Goal: Find specific page/section: Find specific page/section

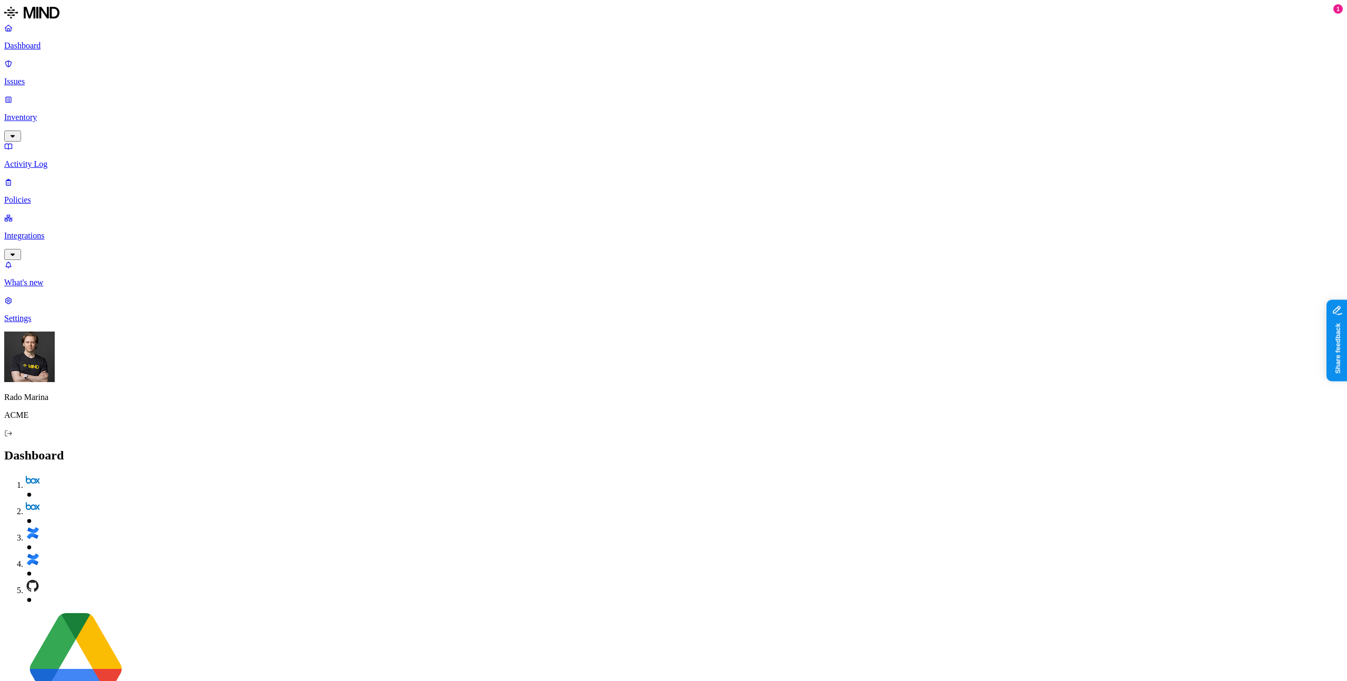
click at [75, 231] on p "Integrations" at bounding box center [673, 235] width 1338 height 9
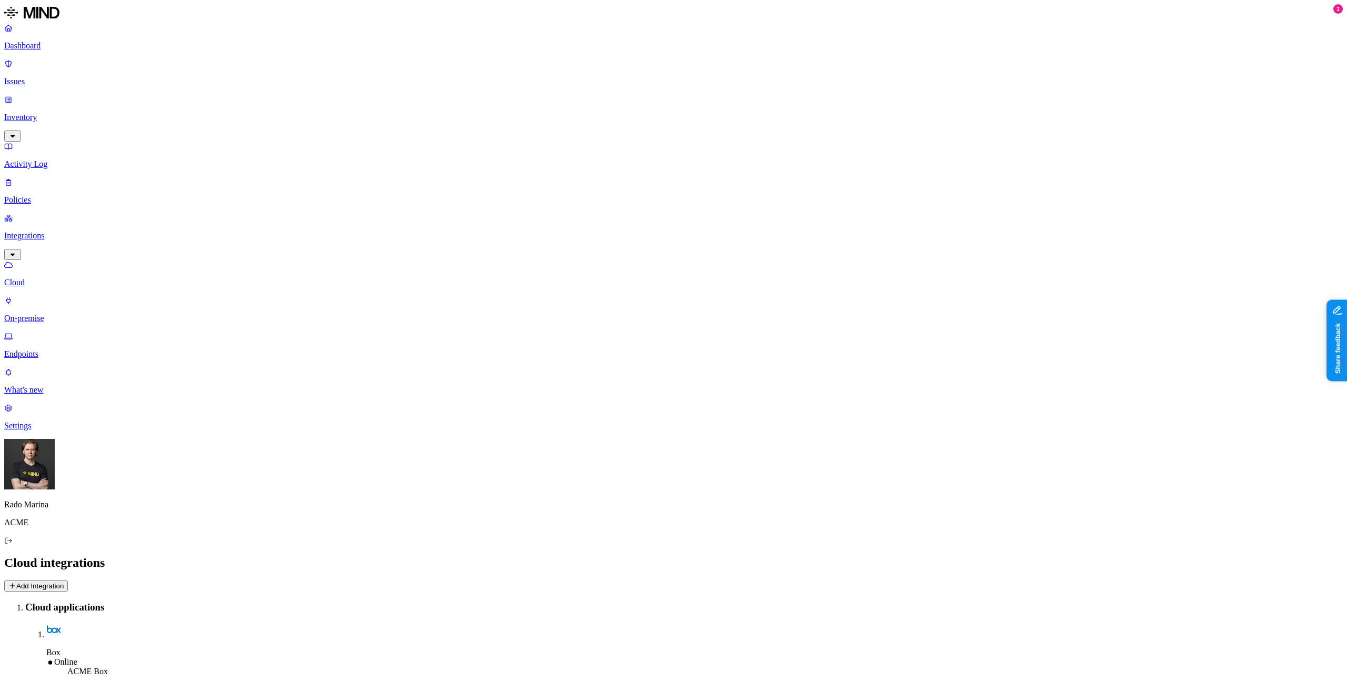
drag, startPoint x: 254, startPoint y: 221, endPoint x: 271, endPoint y: 224, distance: 17.5
click at [59, 113] on p "Inventory" at bounding box center [673, 117] width 1338 height 9
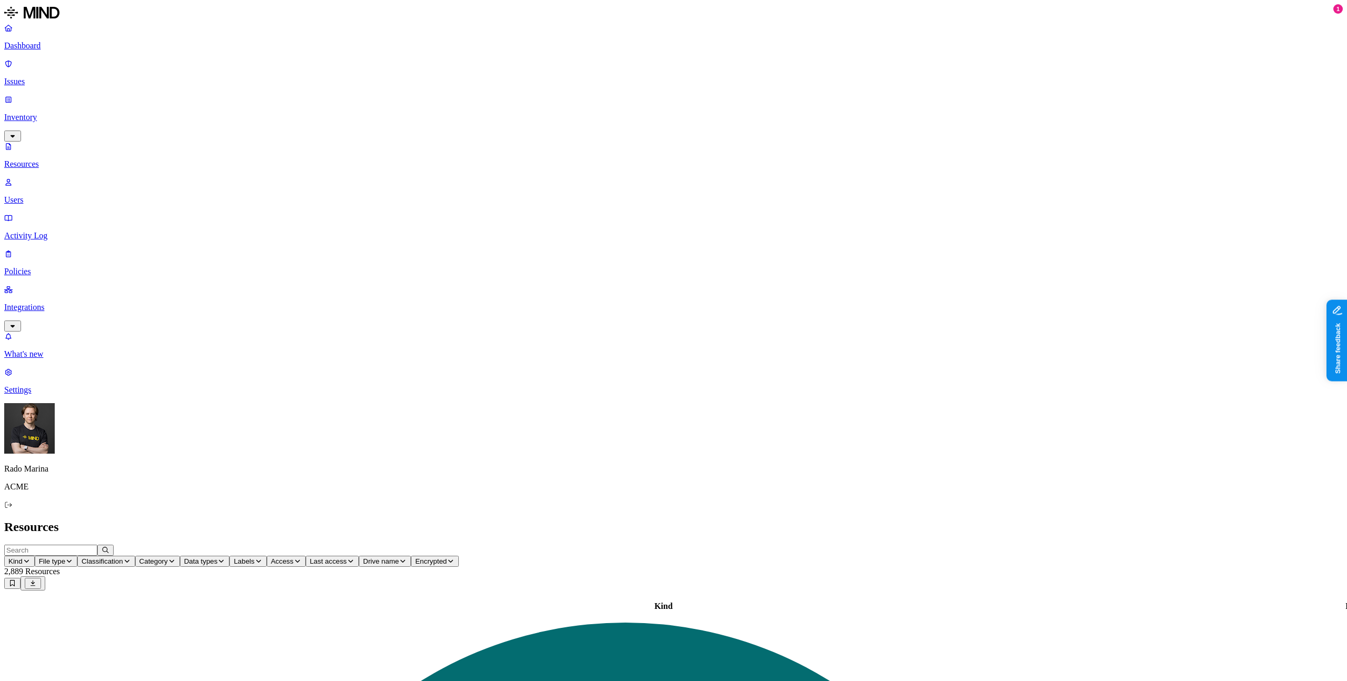
click at [65, 557] on span "File type" at bounding box center [52, 561] width 26 height 8
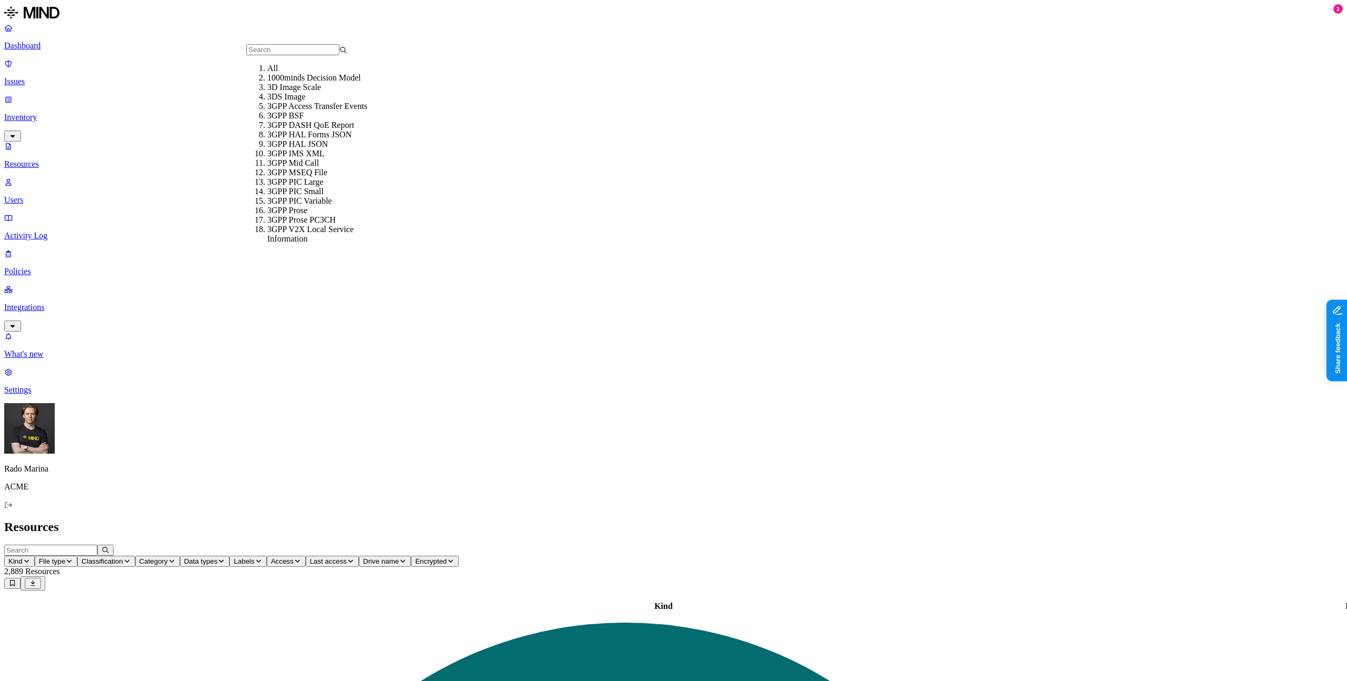
click at [350, 520] on h2 "Resources" at bounding box center [673, 527] width 1338 height 14
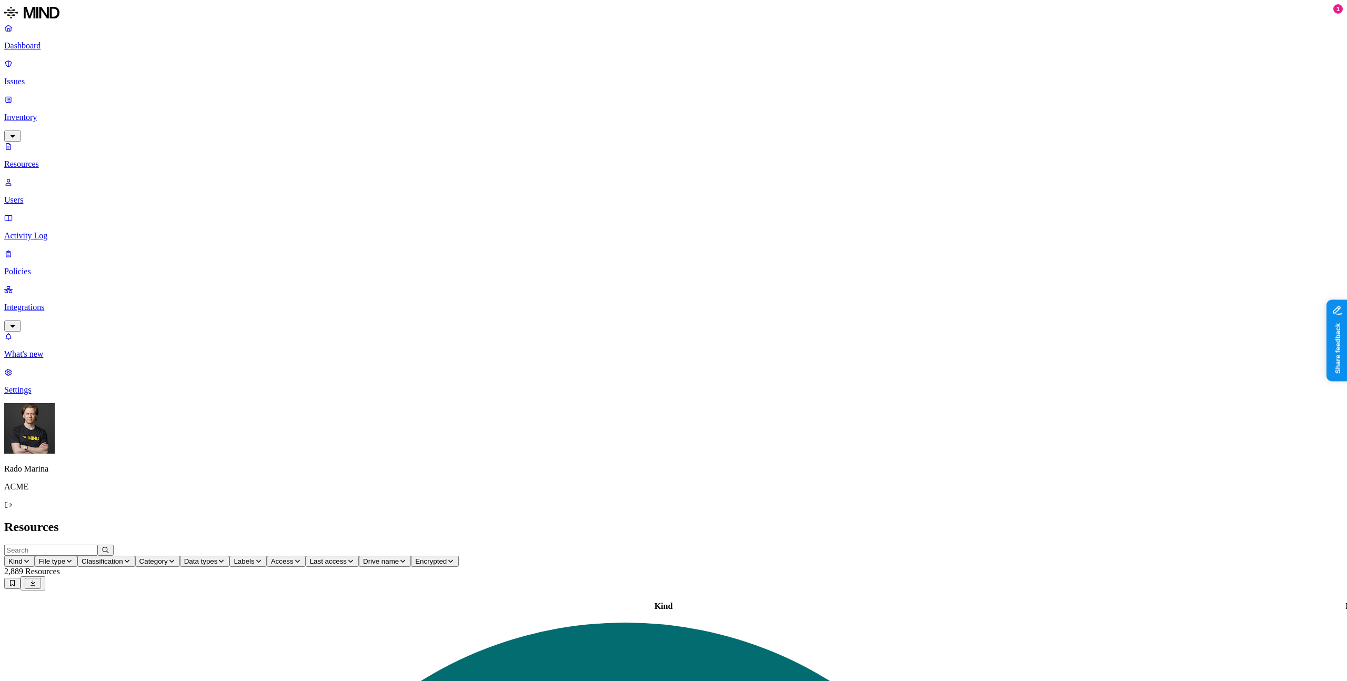
click at [123, 557] on span "Classification" at bounding box center [103, 561] width 42 height 8
click at [387, 520] on h2 "Resources" at bounding box center [673, 527] width 1338 height 14
click at [176, 558] on icon "button" at bounding box center [172, 561] width 8 height 6
click at [465, 520] on h2 "Resources" at bounding box center [673, 527] width 1338 height 14
click at [218, 557] on span "Data types" at bounding box center [201, 561] width 34 height 8
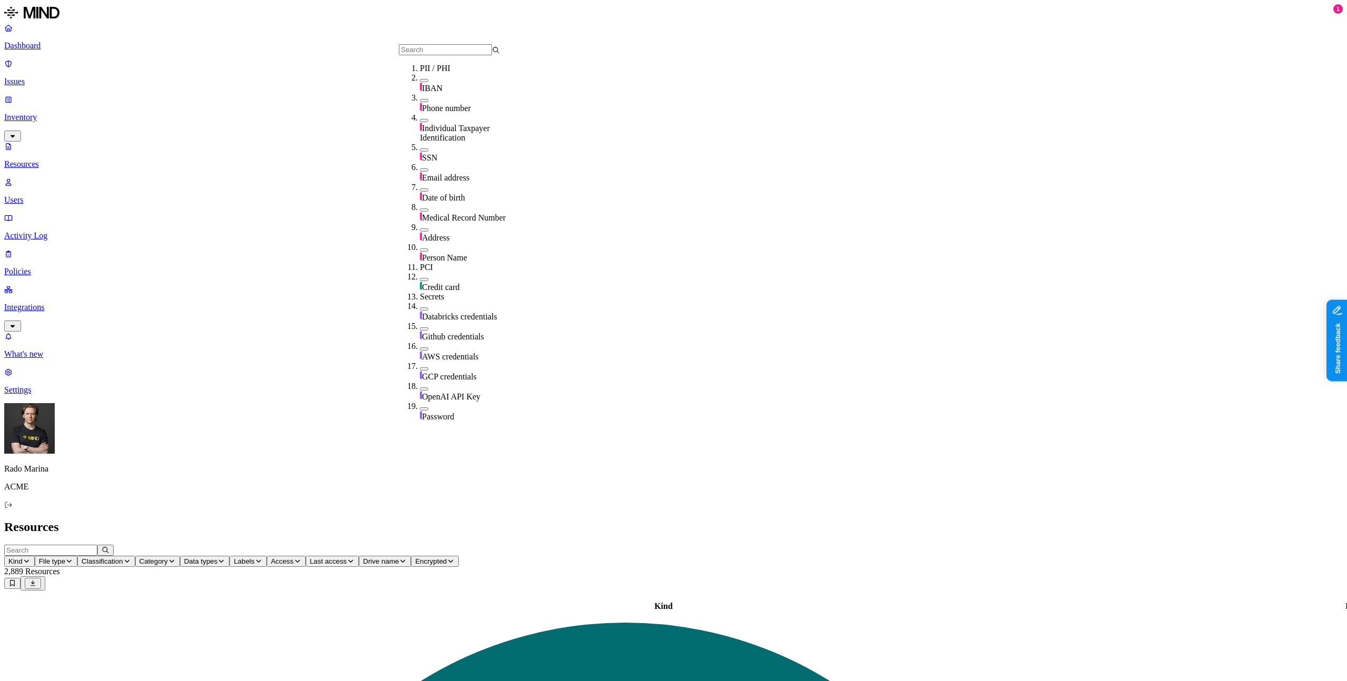
scroll to position [320, 0]
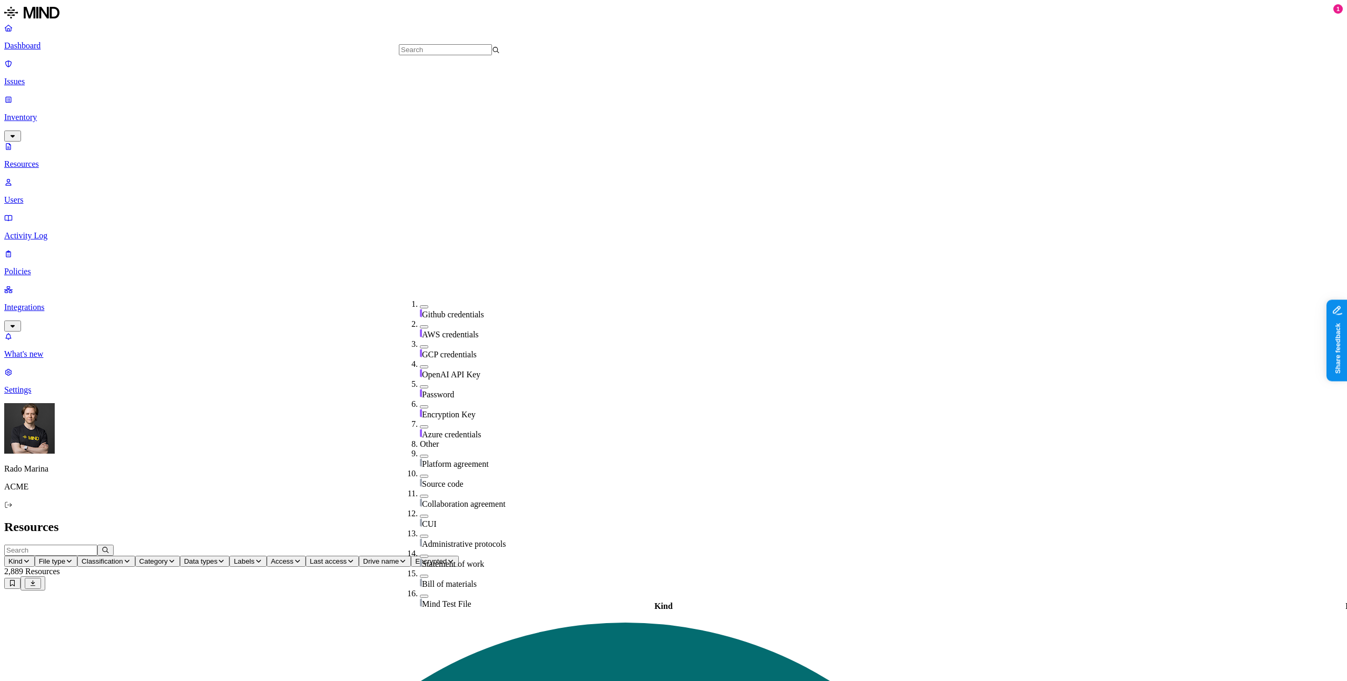
click at [490, 520] on h2 "Resources" at bounding box center [673, 527] width 1338 height 14
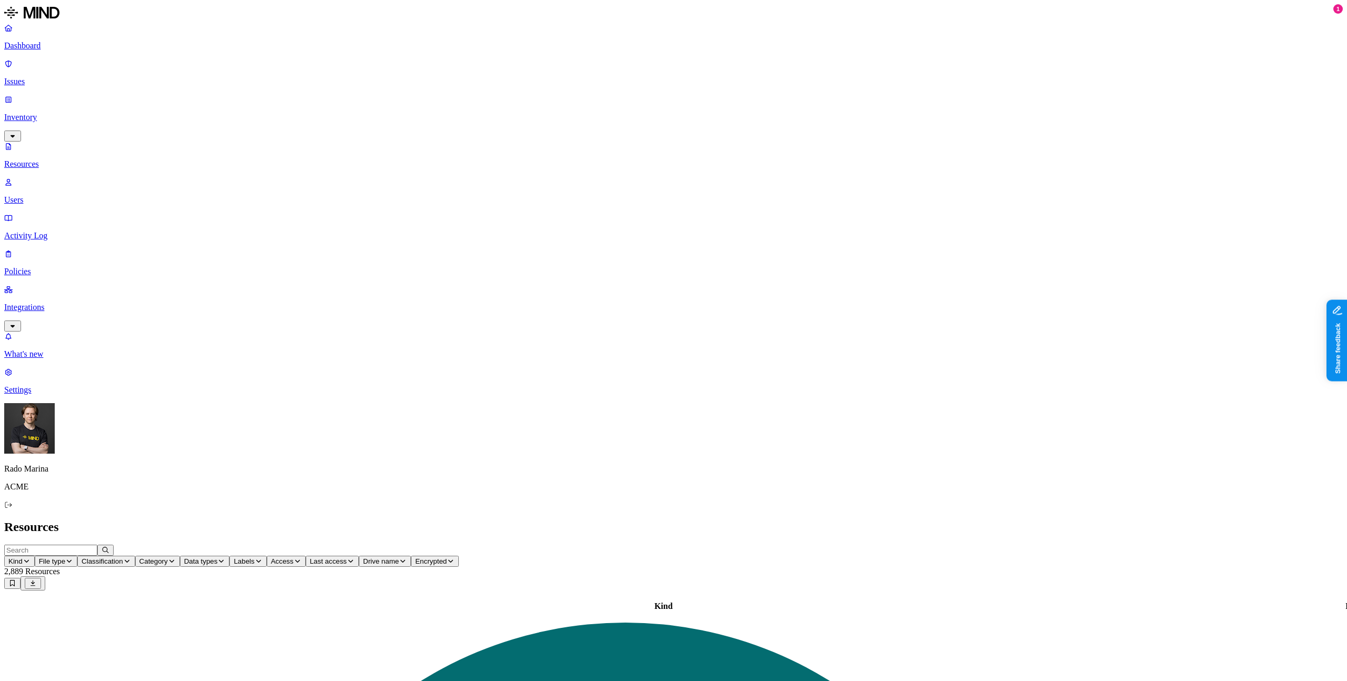
click at [293, 557] on span "Access" at bounding box center [282, 561] width 23 height 8
click at [347, 557] on span "Last access" at bounding box center [328, 561] width 37 height 8
click at [399, 557] on span "Drive name" at bounding box center [381, 561] width 36 height 8
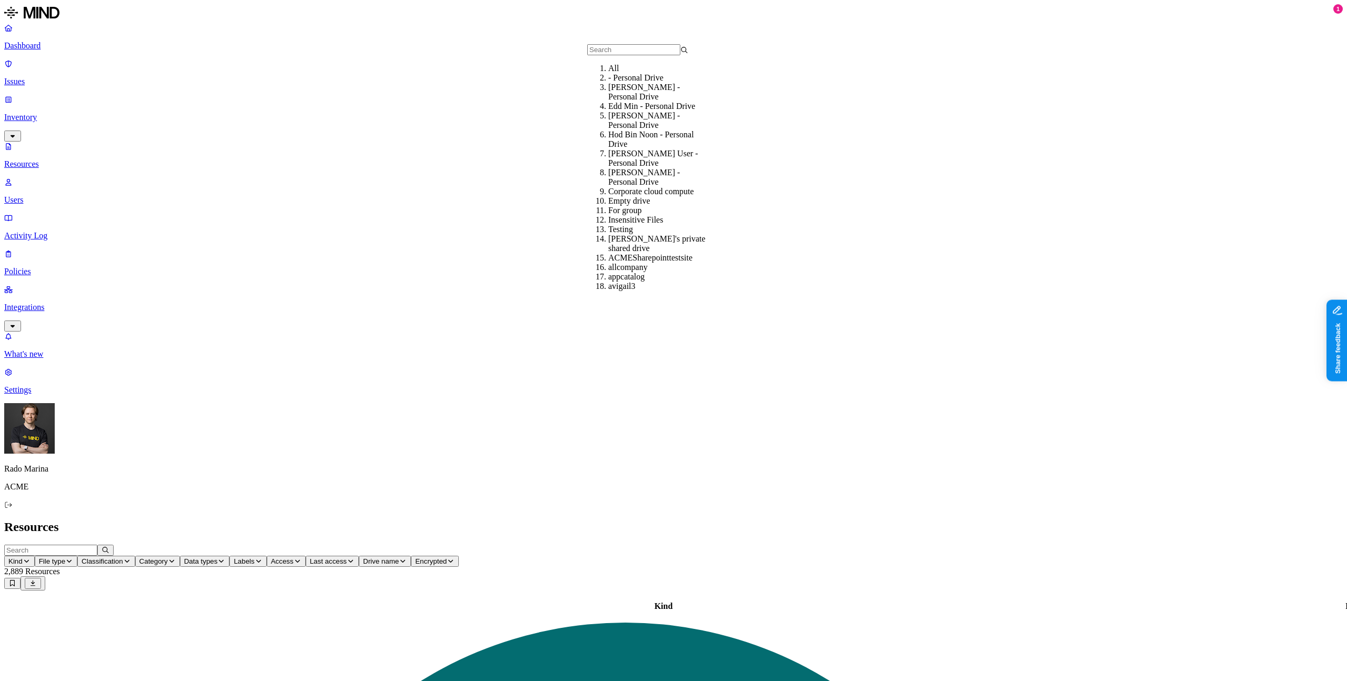
click at [447, 557] on span "Encrypted" at bounding box center [431, 561] width 32 height 8
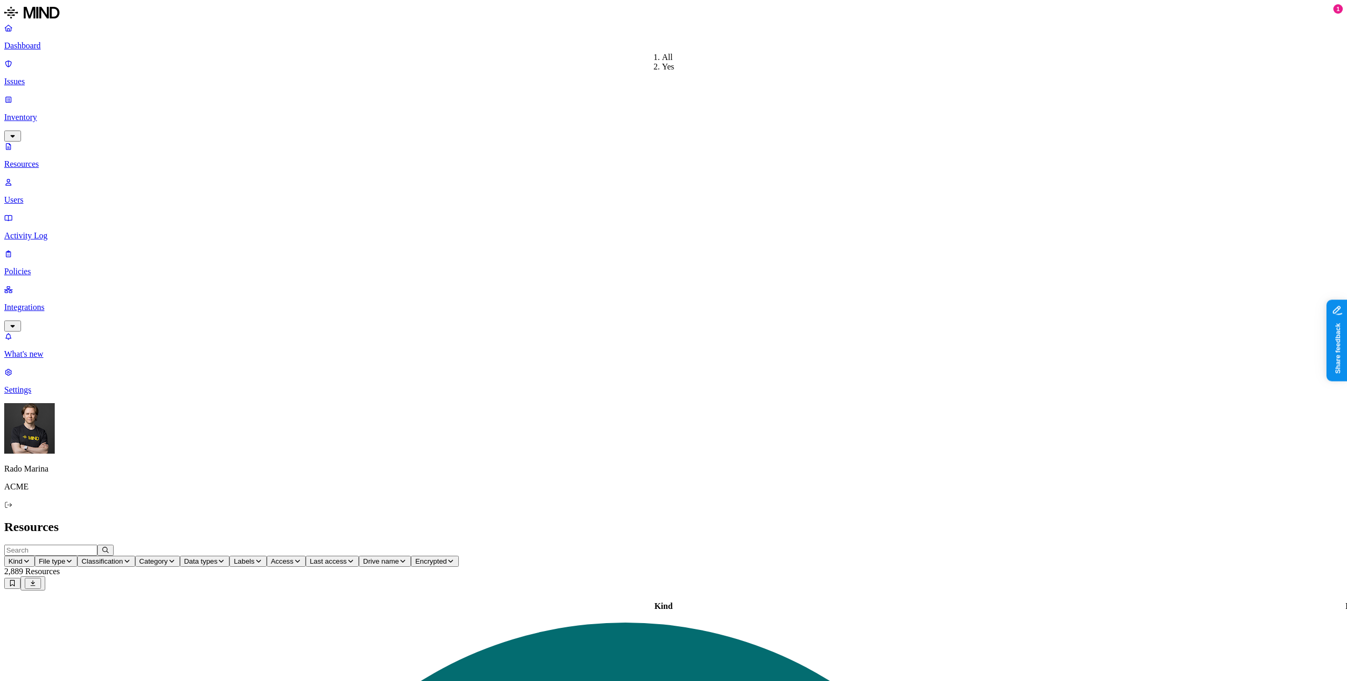
drag, startPoint x: 718, startPoint y: 23, endPoint x: 674, endPoint y: 28, distance: 44.0
click at [716, 520] on div "Resources" at bounding box center [673, 527] width 1338 height 14
click at [293, 557] on span "Access" at bounding box center [282, 561] width 23 height 8
click at [254, 557] on span "Labels" at bounding box center [244, 561] width 21 height 8
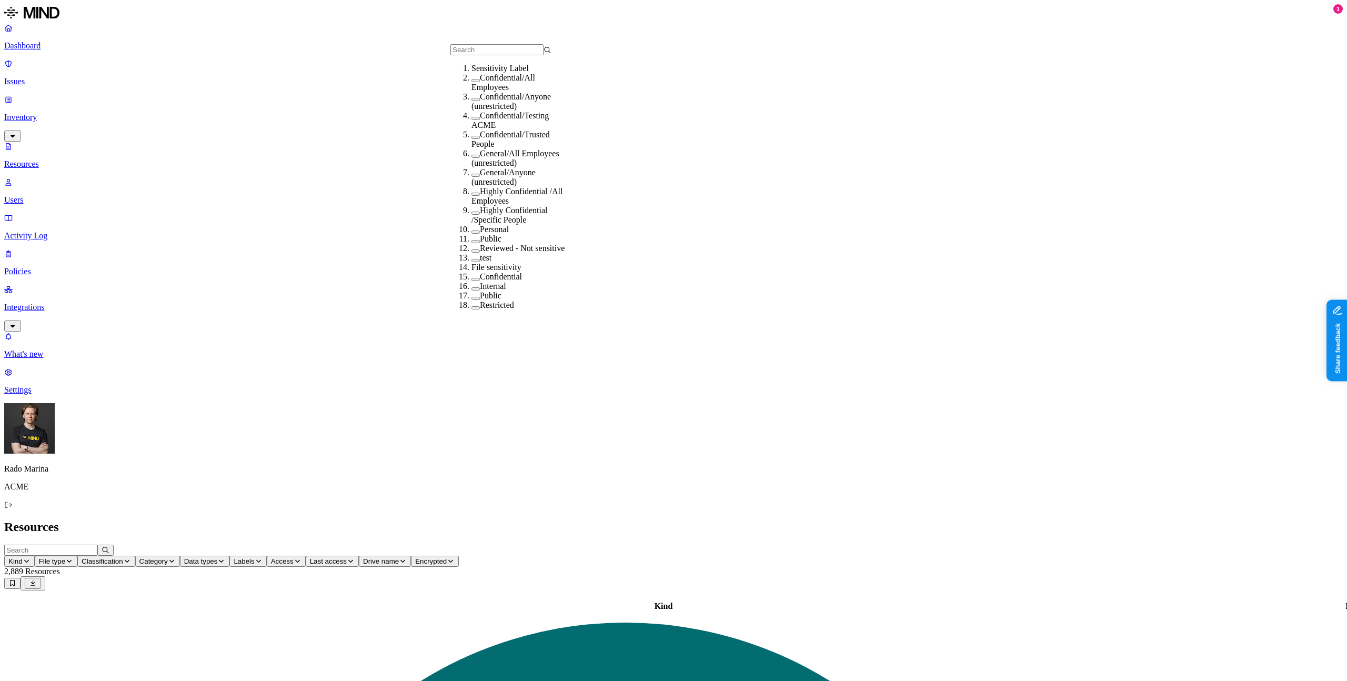
click at [452, 520] on div "Resources" at bounding box center [673, 527] width 1338 height 14
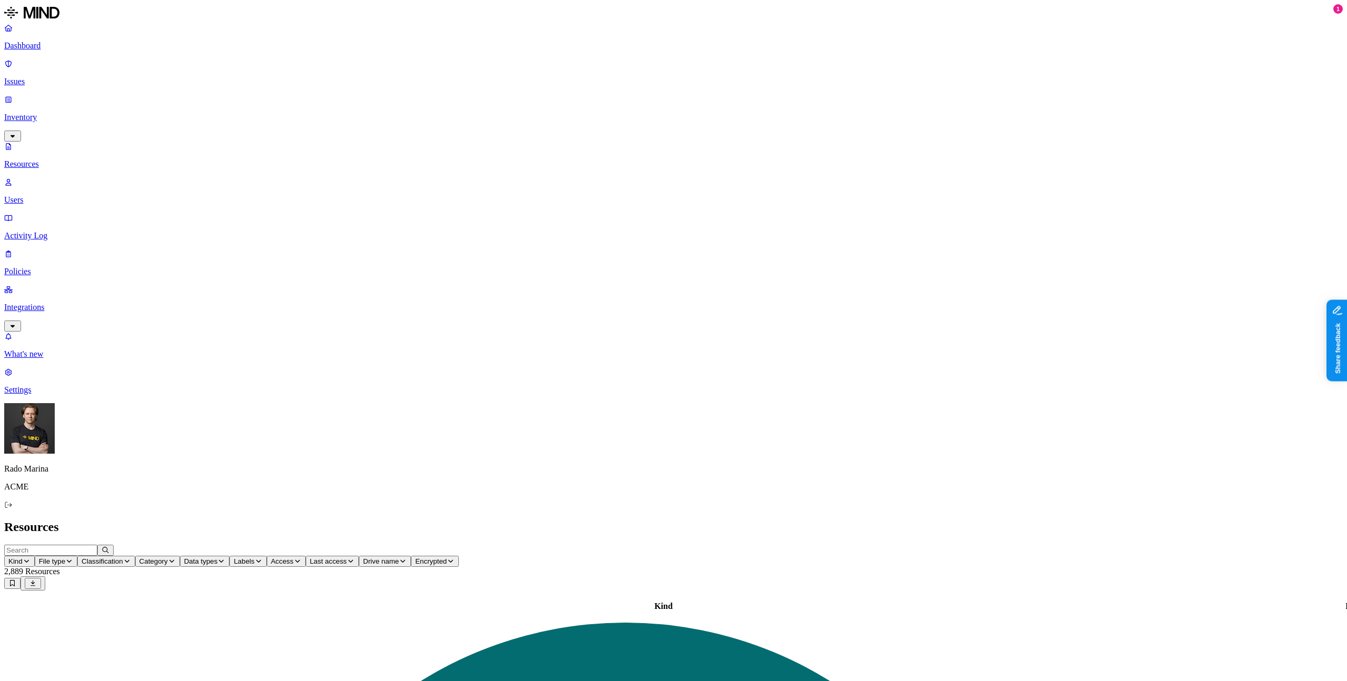
scroll to position [0, 0]
